Goal: Task Accomplishment & Management: Use online tool/utility

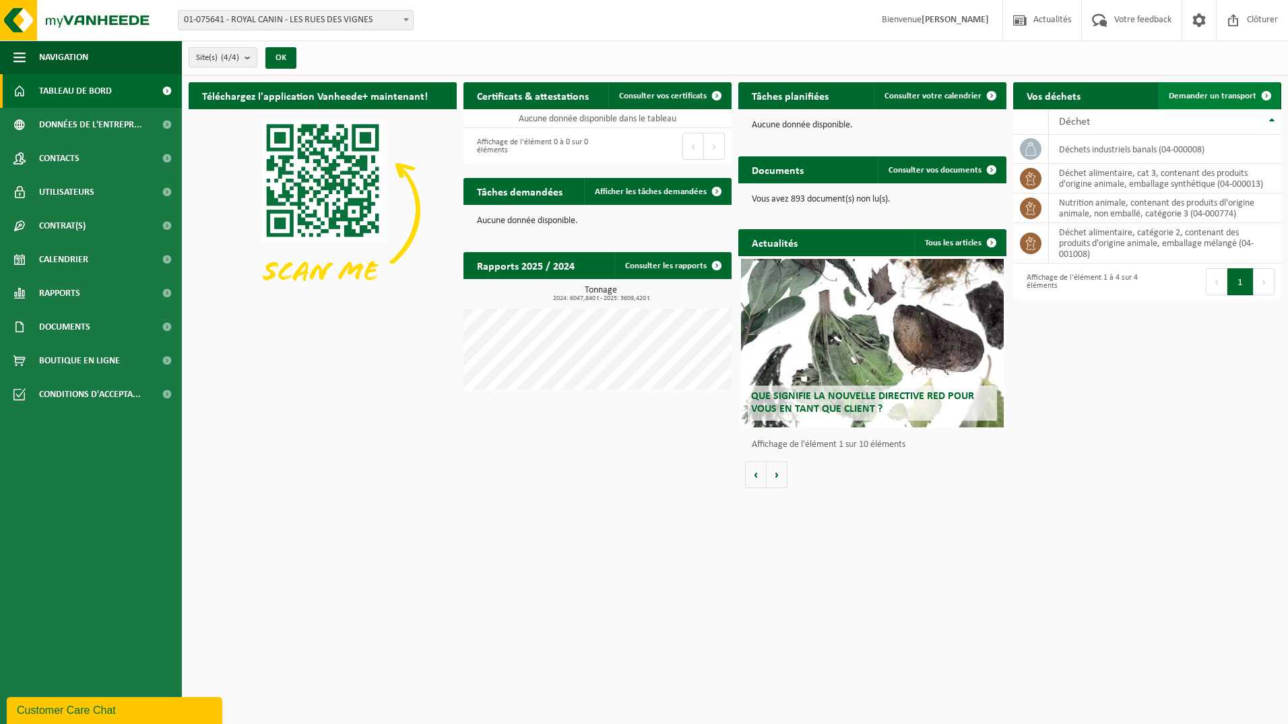
click at [1197, 93] on span "Demander un transport" at bounding box center [1213, 96] width 88 height 9
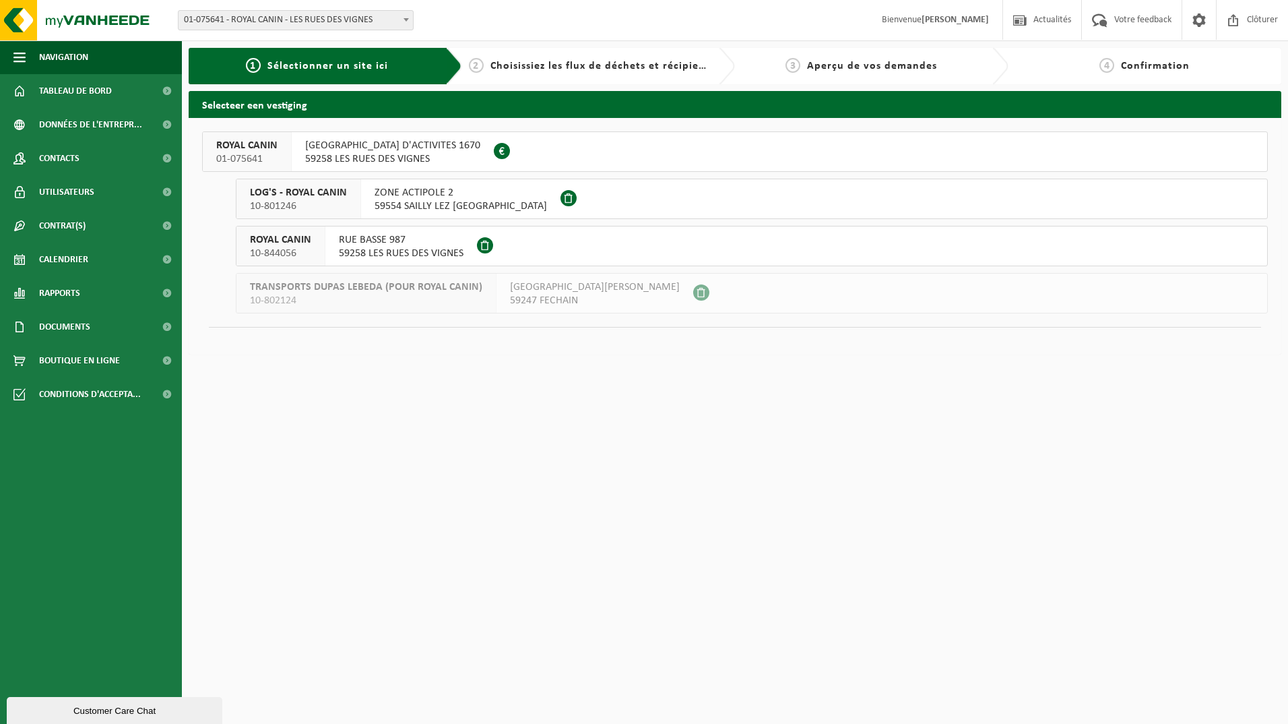
click at [414, 151] on span "RUE HAUTE ZONE D'ACTIVITES 1670" at bounding box center [392, 145] width 175 height 13
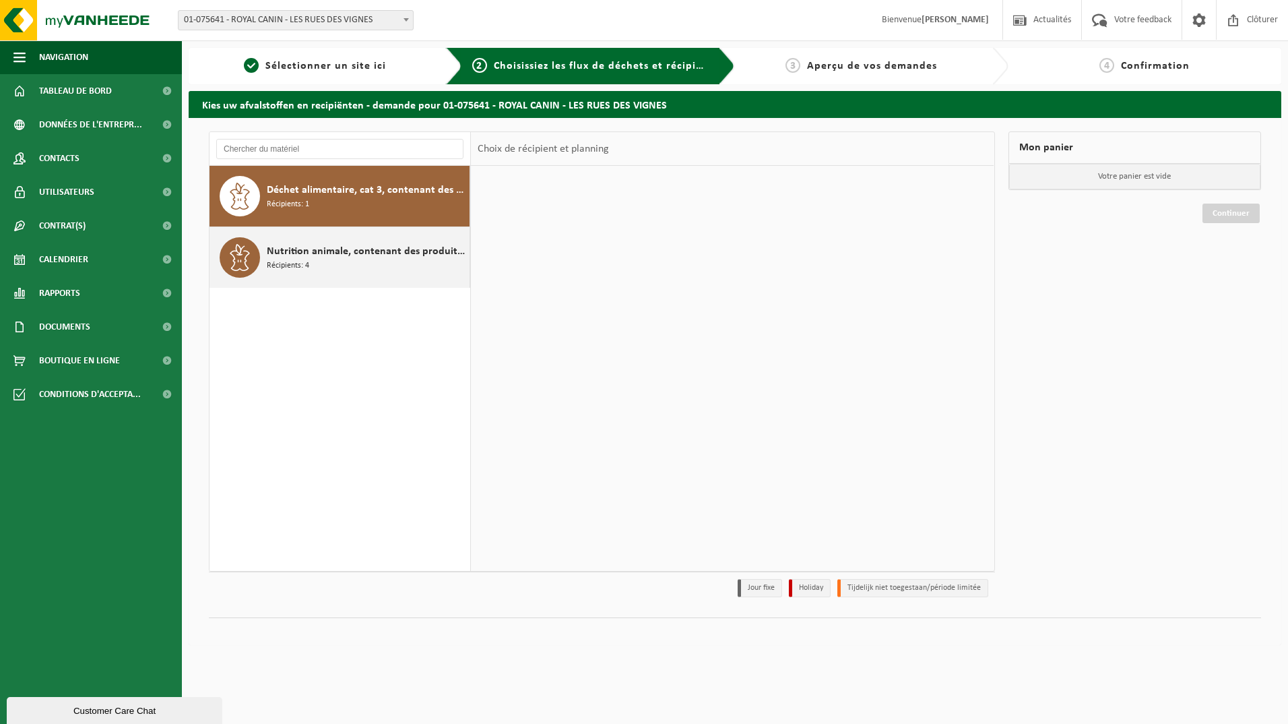
click at [376, 251] on span "Nutrition animale, contenant des produits dl'origine animale, non emballé, caté…" at bounding box center [366, 251] width 199 height 16
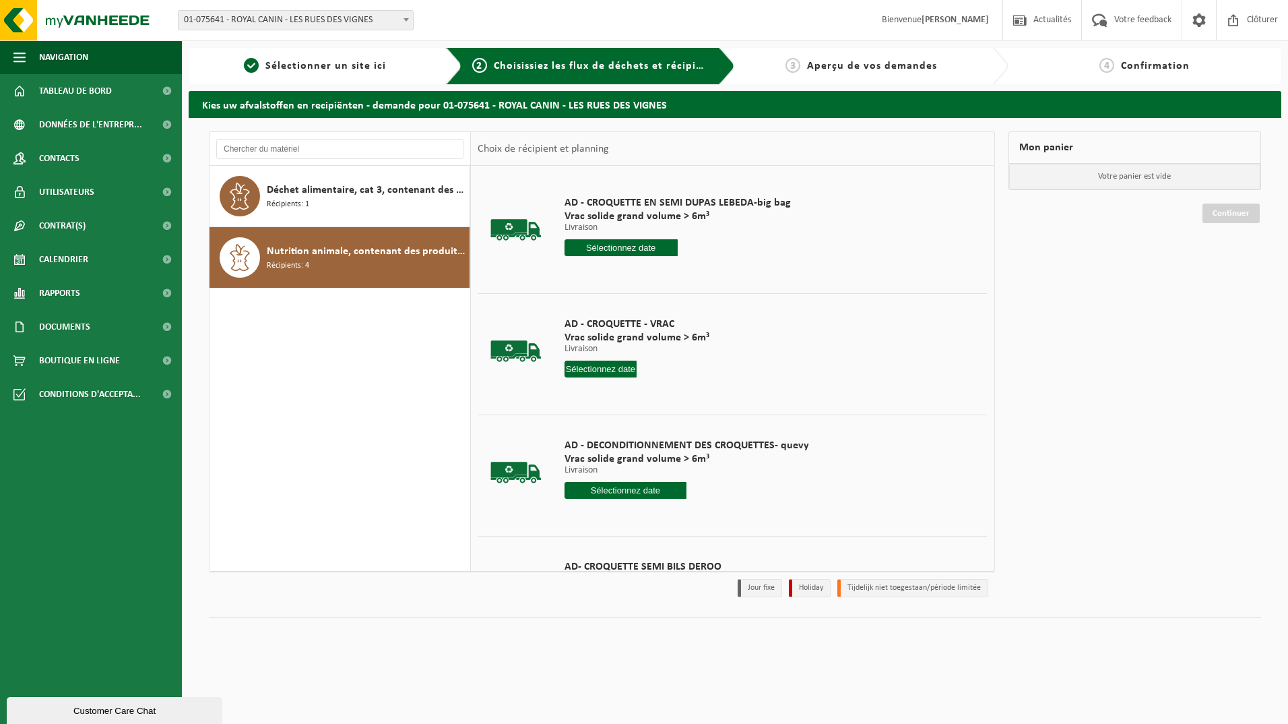
click at [588, 363] on input "text" at bounding box center [601, 368] width 73 height 17
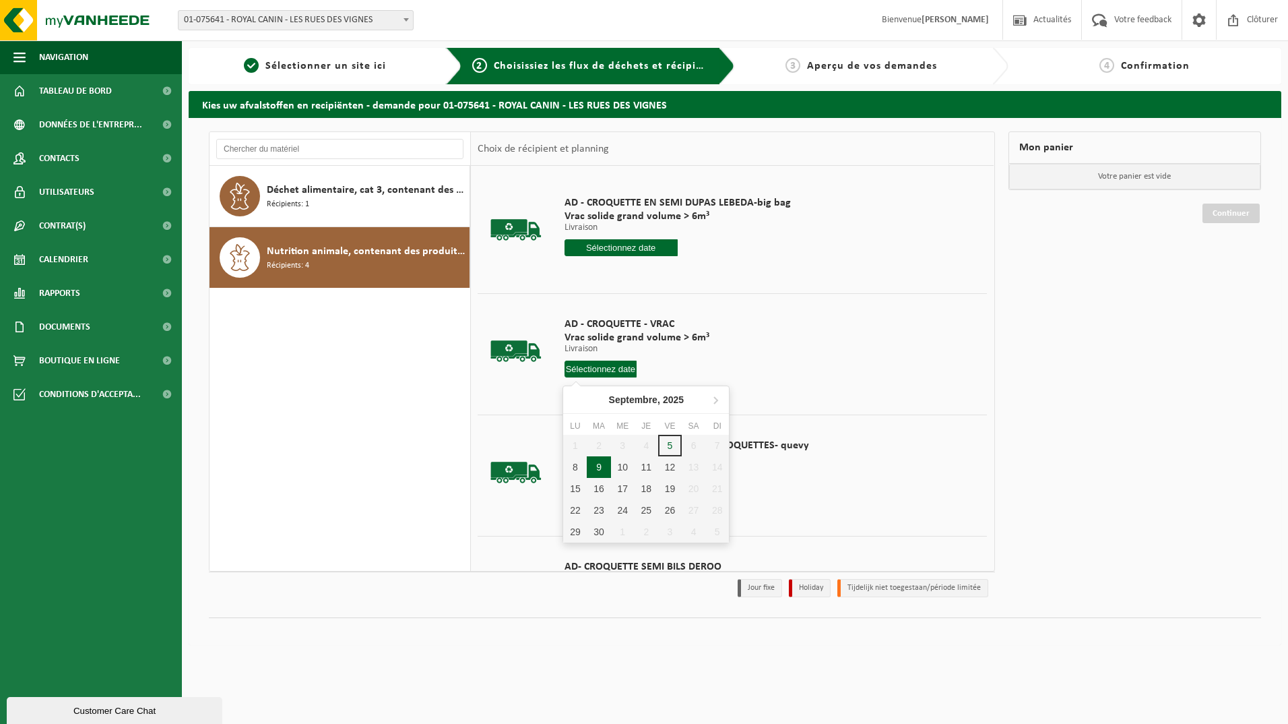
click at [600, 468] on div "9" at bounding box center [599, 467] width 24 height 22
type input "à partir de 2025-09-09"
type input "2025-09-09"
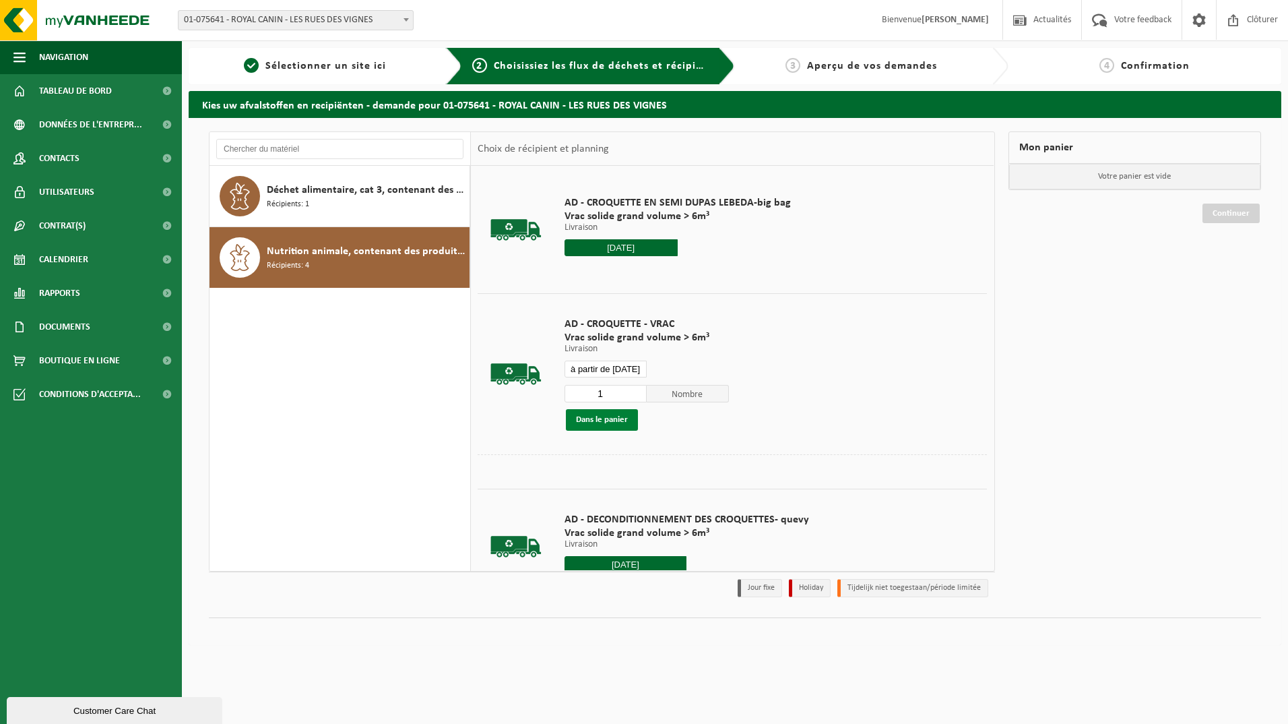
click at [610, 419] on button "Dans le panier" at bounding box center [602, 420] width 72 height 22
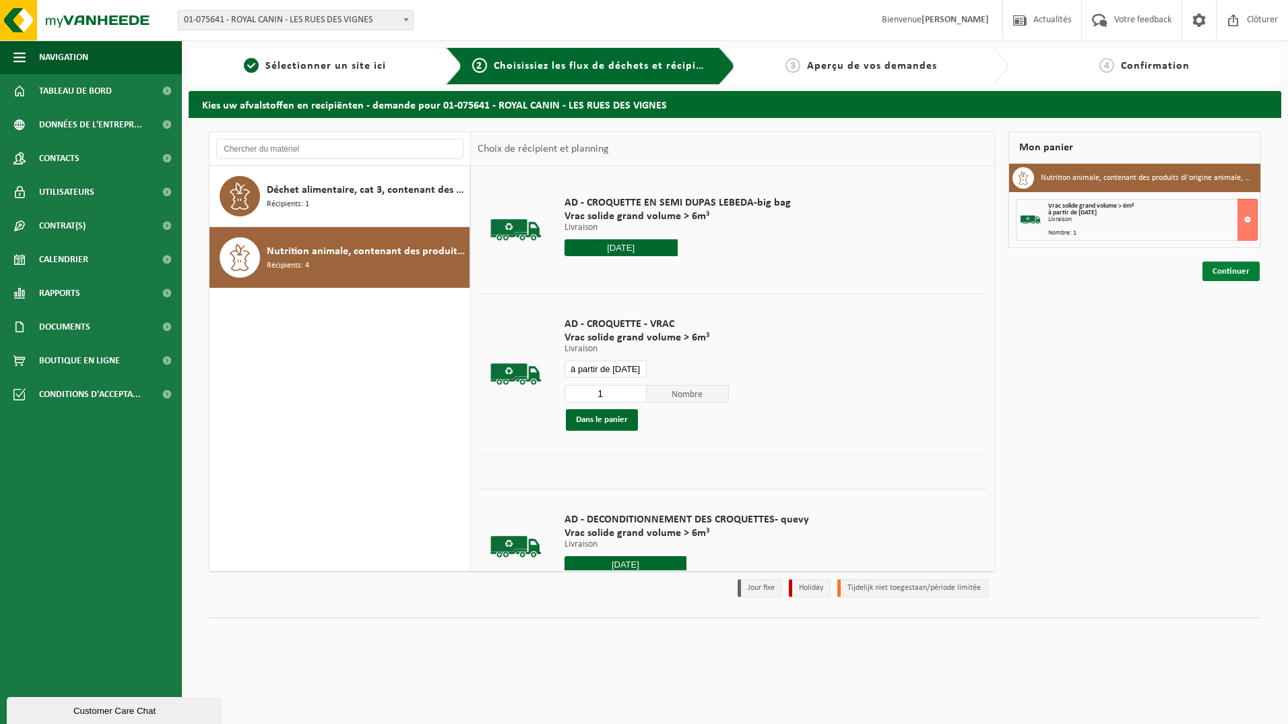
click at [1241, 269] on link "Continuer" at bounding box center [1231, 271] width 57 height 20
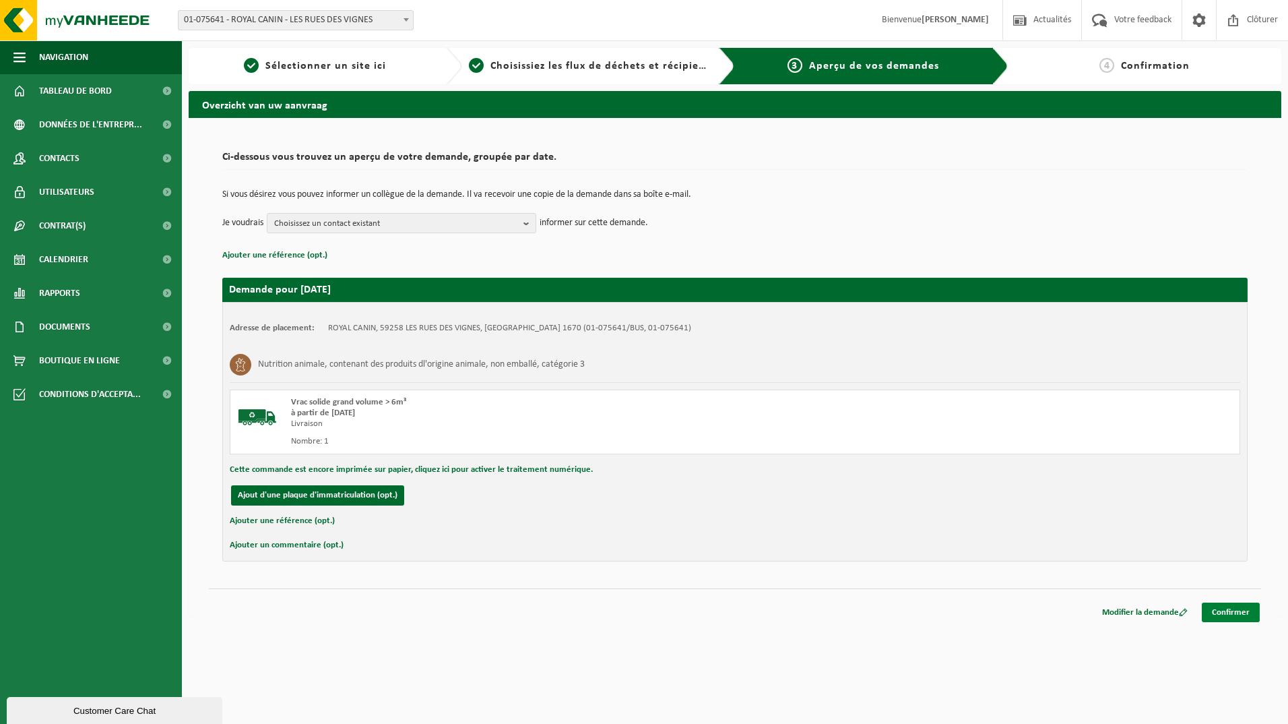
click at [1220, 606] on link "Confirmer" at bounding box center [1231, 612] width 58 height 20
